Goal: Task Accomplishment & Management: Use online tool/utility

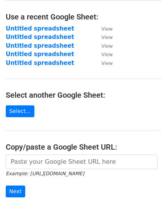
scroll to position [76, 0]
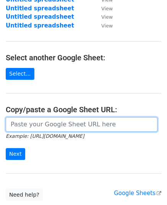
click at [71, 127] on input "url" at bounding box center [82, 124] width 152 height 15
paste input "https://docs.google.com/spreadsheets/d/1uY7FVVAjaDGTmKsijGHYNjwnUqEFA5zdUUINz2L…"
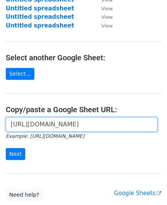
scroll to position [131, 0]
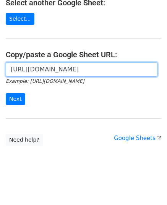
type input "https://docs.google.com/spreadsheets/d/1uY7FVVAjaDGTmKsijGHYNjwnUqEFA5zdUUINz2L…"
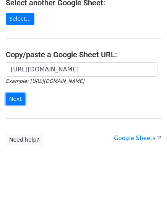
scroll to position [0, 0]
click at [19, 94] on input "Next" at bounding box center [15, 99] width 19 height 12
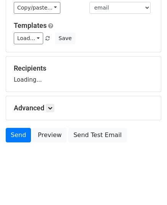
scroll to position [60, 0]
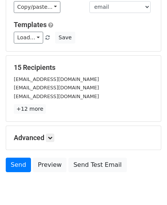
click at [52, 107] on p "+12 more" at bounding box center [83, 109] width 139 height 10
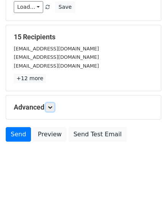
click at [51, 105] on icon at bounding box center [50, 107] width 5 height 5
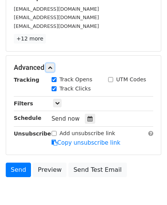
scroll to position [165, 0]
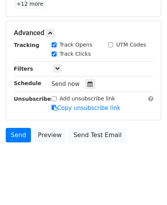
click at [87, 83] on icon at bounding box center [89, 83] width 5 height 5
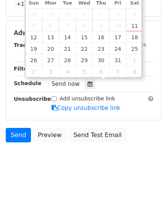
click at [52, 30] on span "6" at bounding box center [50, 25] width 17 height 11
type input "2025-10-13 12:00"
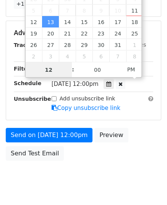
scroll to position [152, 0]
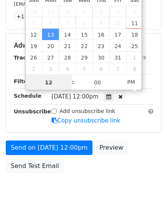
type input "9"
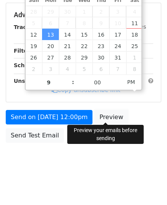
type input "2025-10-13 21:00"
click at [109, 108] on body "New Campaign Daily emails left: 50 Google Sheet: Untitled spreadsheet Variables…" at bounding box center [83, 15] width 167 height 323
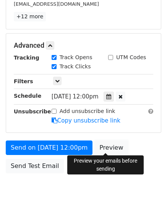
scroll to position [183, 0]
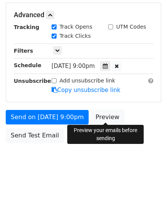
click at [108, 113] on link "Preview" at bounding box center [107, 117] width 34 height 15
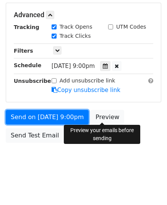
click at [56, 111] on link "Send on Oct 13 at 9:00pm" at bounding box center [47, 117] width 83 height 15
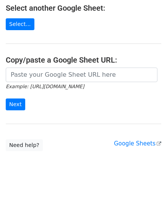
scroll to position [131, 0]
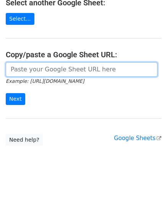
click at [53, 71] on input "url" at bounding box center [82, 69] width 152 height 15
paste input "https://docs.google.com/spreadsheets/d/1xZbTdgNOtlz-3Mz-FFcGuoySib-J1fCgORPcWW8…"
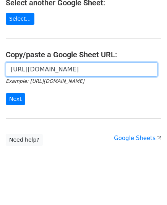
scroll to position [0, 163]
type input "https://docs.google.com/spreadsheets/d/1xZbTdgNOtlz-3Mz-FFcGuoySib-J1fCgORPcWW8…"
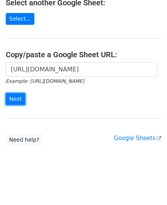
click at [18, 94] on input "Next" at bounding box center [15, 99] width 19 height 12
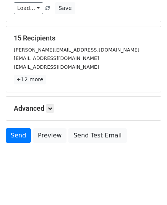
scroll to position [90, 0]
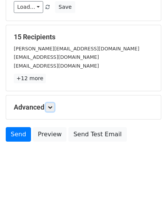
click at [52, 105] on icon at bounding box center [50, 107] width 5 height 5
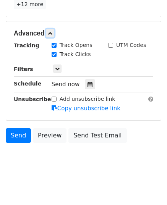
scroll to position [165, 0]
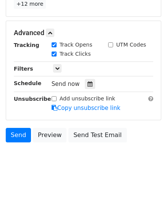
click at [85, 86] on div at bounding box center [90, 84] width 10 height 10
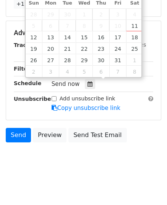
type input "2025-10-14 12:00"
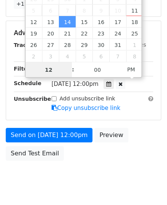
type input "9"
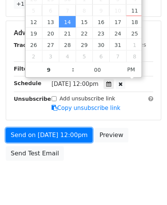
type input "2025-10-14 21:00"
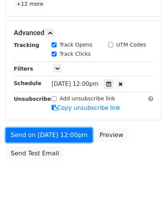
click at [23, 136] on link "Send on Oct 14 at 12:00pm" at bounding box center [49, 135] width 87 height 15
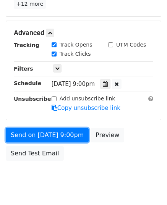
click at [23, 136] on link "Send on Oct 14 at 9:00pm" at bounding box center [47, 135] width 83 height 15
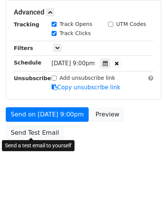
scroll to position [152, 0]
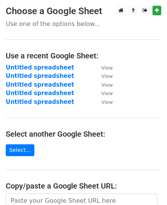
scroll to position [131, 0]
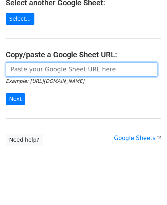
click at [60, 71] on input "url" at bounding box center [82, 69] width 152 height 15
paste input "https://docs.google.com/spreadsheets/d/1lC6_cNExJYppnDcsfggjEgKrqrD0g3EaCOKhov0…"
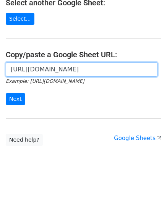
scroll to position [0, 163]
type input "https://docs.google.com/spreadsheets/d/1lC6_cNExJYppnDcsfggjEgKrqrD0g3EaCOKhov0…"
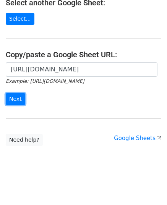
click at [15, 95] on input "Next" at bounding box center [15, 99] width 19 height 12
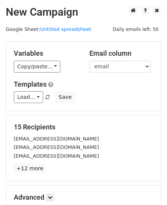
click at [37, 73] on div "Variables Copy/paste... {{email}} {{website}} Email column email website Templa…" at bounding box center [83, 76] width 155 height 69
click at [37, 70] on link "Copy/paste..." at bounding box center [37, 67] width 47 height 12
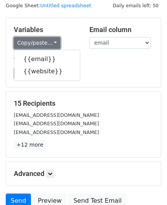
scroll to position [90, 0]
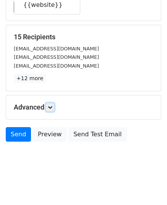
click at [51, 103] on link at bounding box center [50, 107] width 8 height 8
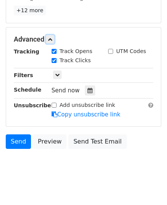
scroll to position [164, 0]
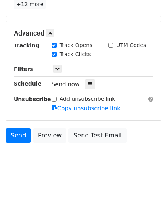
click at [89, 82] on div at bounding box center [90, 84] width 10 height 10
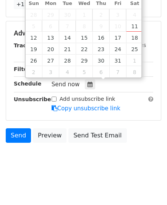
type input "2025-10-15 12:00"
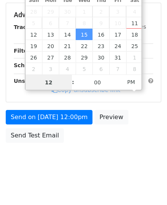
type input "9"
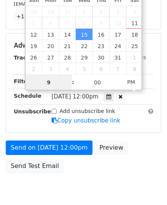
scroll to position [164, 0]
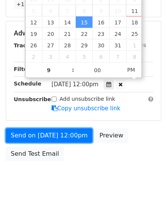
type input "2025-10-15 21:00"
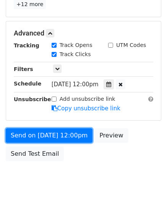
click at [45, 136] on link "Send on Oct 15 at 12:00pm" at bounding box center [49, 135] width 87 height 15
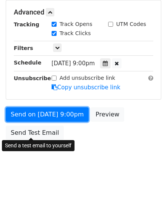
click at [45, 136] on div "Send on Oct 15 at 9:00pm Preview Send Test Email" at bounding box center [83, 125] width 167 height 37
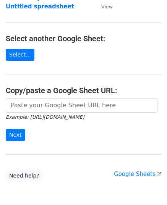
scroll to position [115, 0]
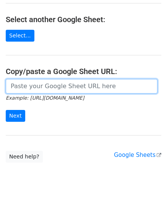
click at [53, 85] on input "url" at bounding box center [82, 86] width 152 height 15
paste input "[URL][DOMAIN_NAME]"
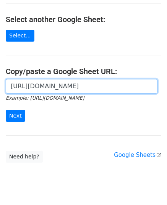
scroll to position [0, 160]
type input "https://docs.google.com/spreadsheets/d/1o6VcwhRl0Pgl_DtdIx9fCur_8eoUonZhdqpw-vT…"
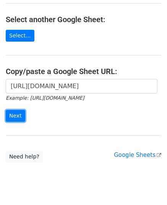
click at [20, 114] on input "Next" at bounding box center [15, 116] width 19 height 12
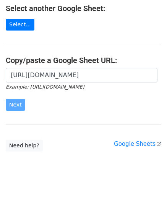
scroll to position [131, 0]
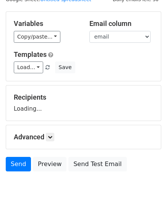
scroll to position [60, 0]
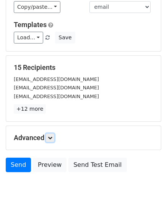
click at [52, 136] on icon at bounding box center [50, 138] width 5 height 5
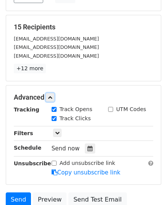
scroll to position [164, 0]
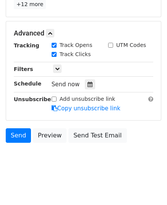
click at [86, 86] on div at bounding box center [90, 84] width 10 height 10
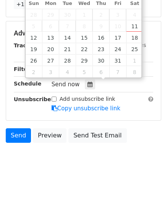
type input "[DATE] 12:00"
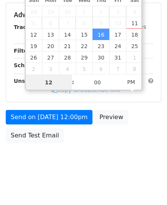
type input "9"
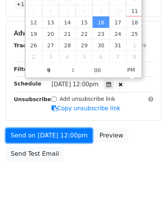
type input "[DATE] 21:00"
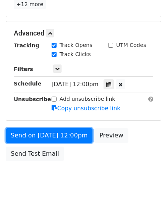
click at [42, 132] on link "Send on [DATE] 12:00pm" at bounding box center [49, 135] width 87 height 15
